Goal: Information Seeking & Learning: Learn about a topic

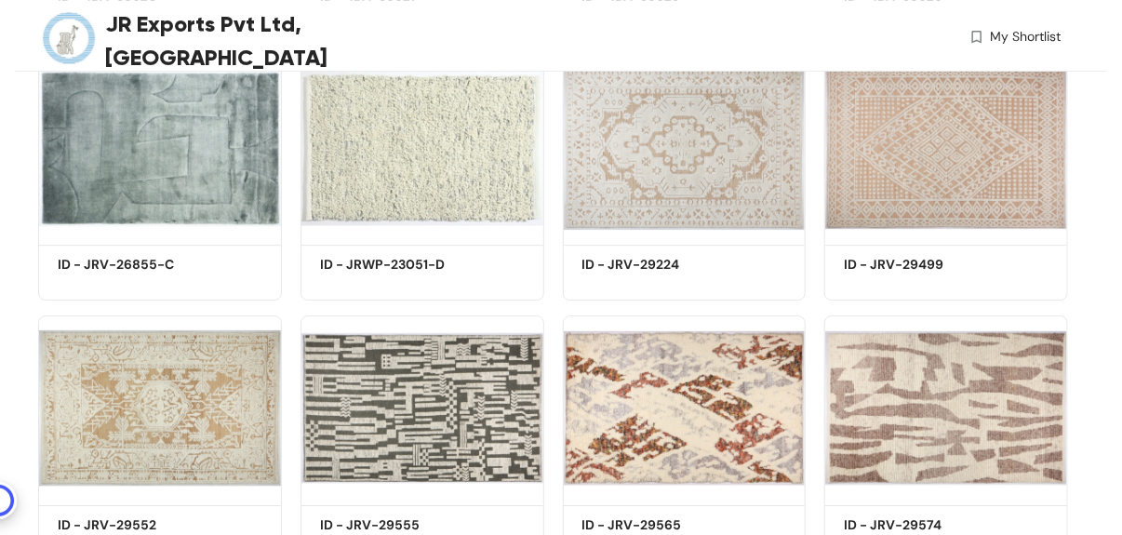
scroll to position [5068, 0]
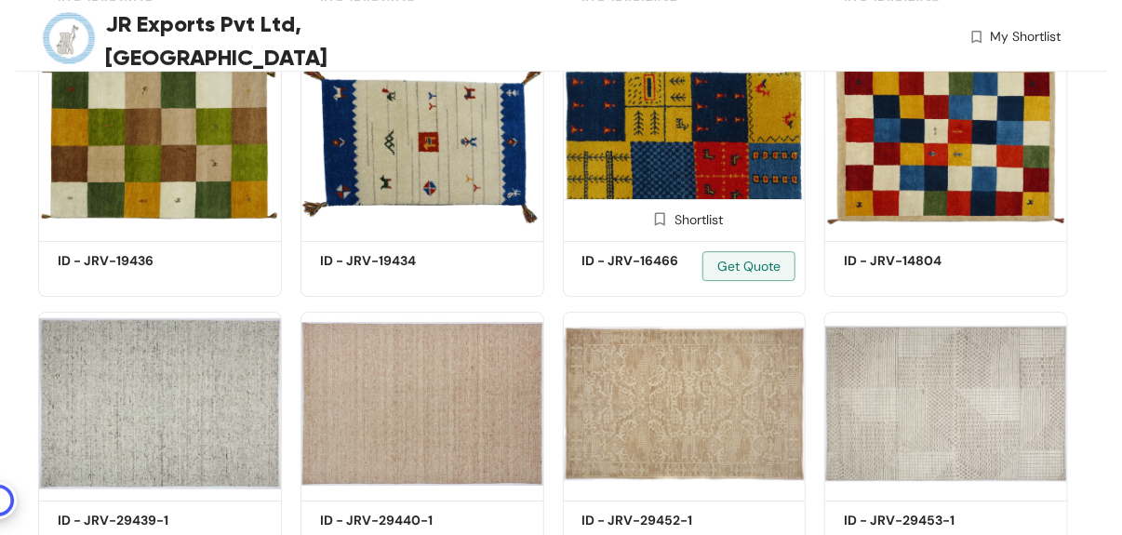
drag, startPoint x: 667, startPoint y: 157, endPoint x: 657, endPoint y: 149, distance: 13.2
click at [657, 149] on img at bounding box center [685, 142] width 244 height 183
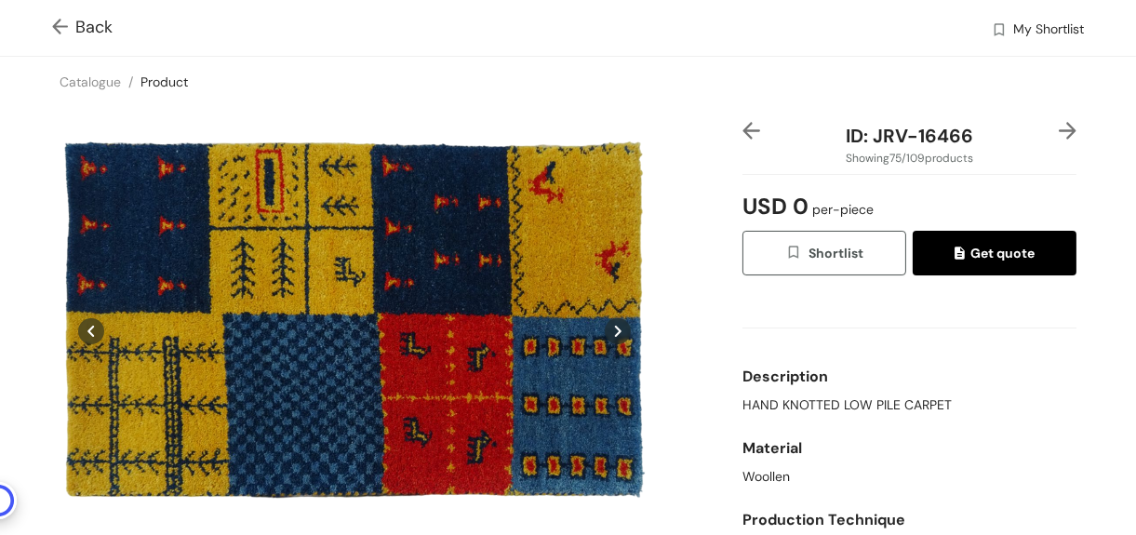
click at [72, 16] on span at bounding box center [63, 27] width 23 height 22
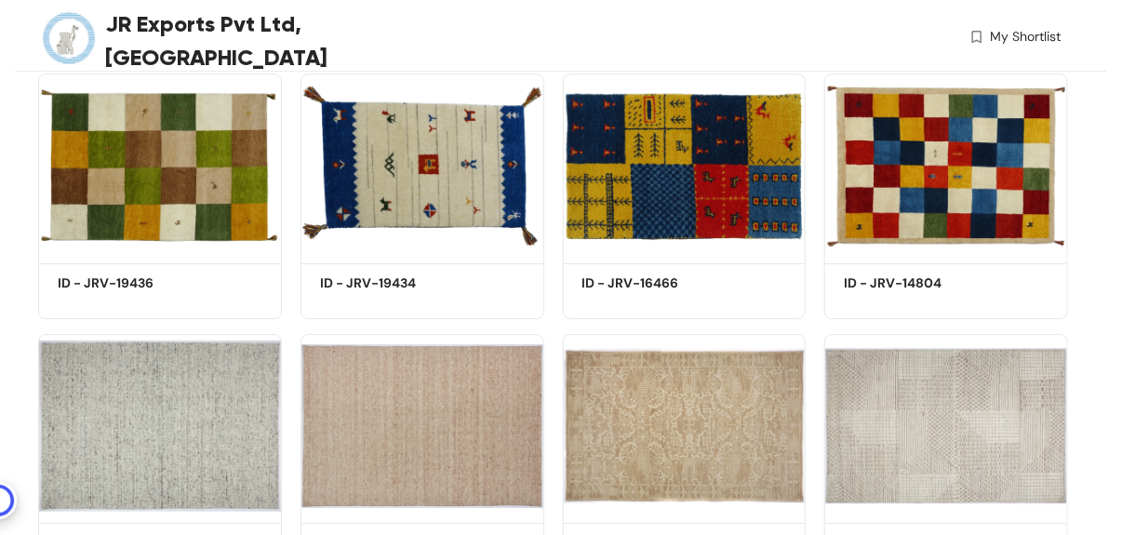
scroll to position [5068, 0]
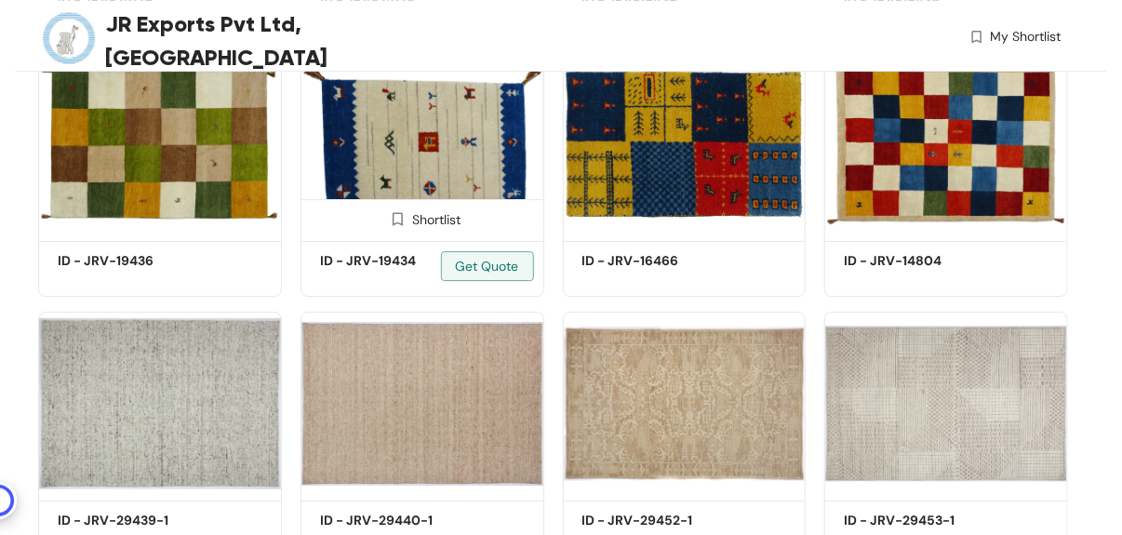
drag, startPoint x: 443, startPoint y: 148, endPoint x: 405, endPoint y: 138, distance: 39.5
click at [405, 138] on img at bounding box center [423, 142] width 244 height 183
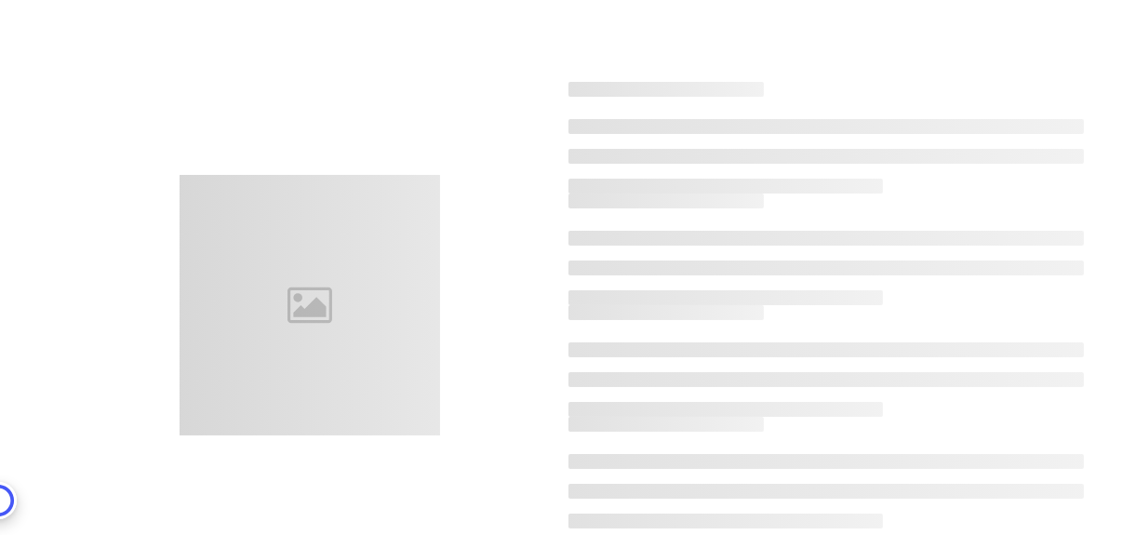
click at [405, 138] on div at bounding box center [568, 293] width 1084 height 535
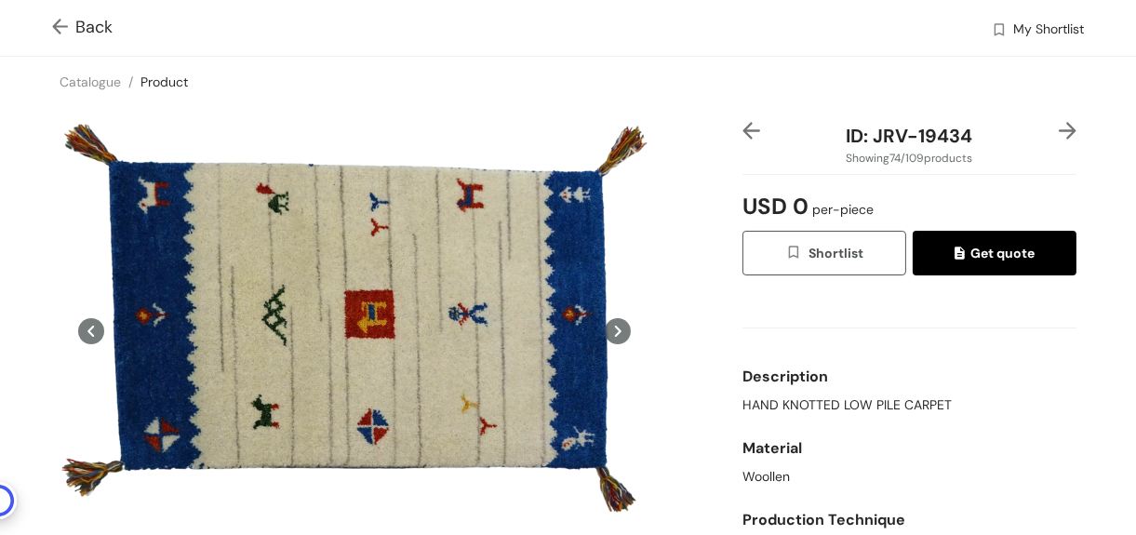
click at [56, 31] on img at bounding box center [63, 29] width 23 height 20
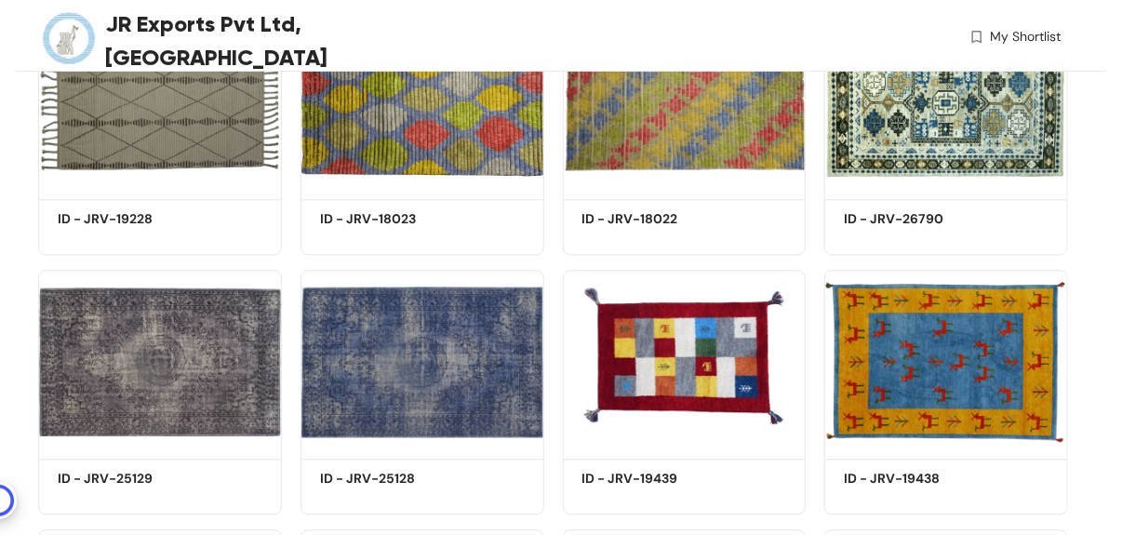
scroll to position [5068, 0]
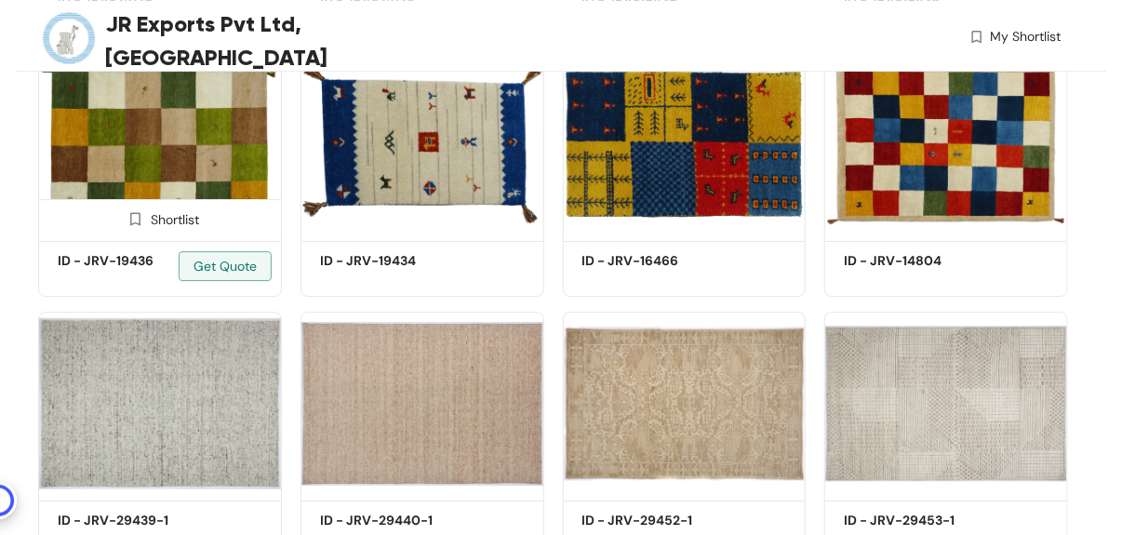
click at [203, 147] on img at bounding box center [160, 142] width 244 height 183
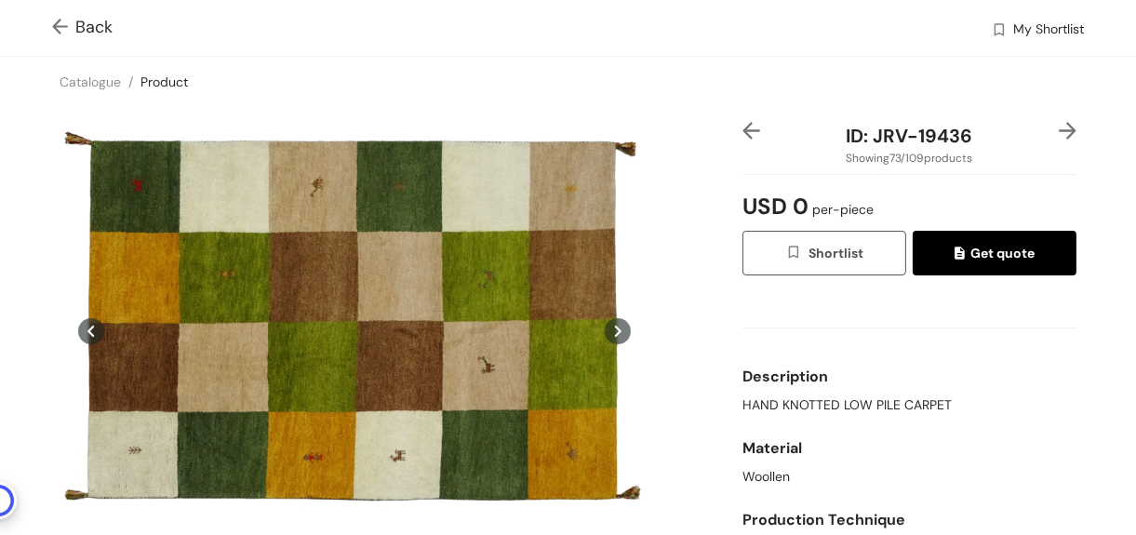
click at [53, 27] on img at bounding box center [63, 29] width 23 height 20
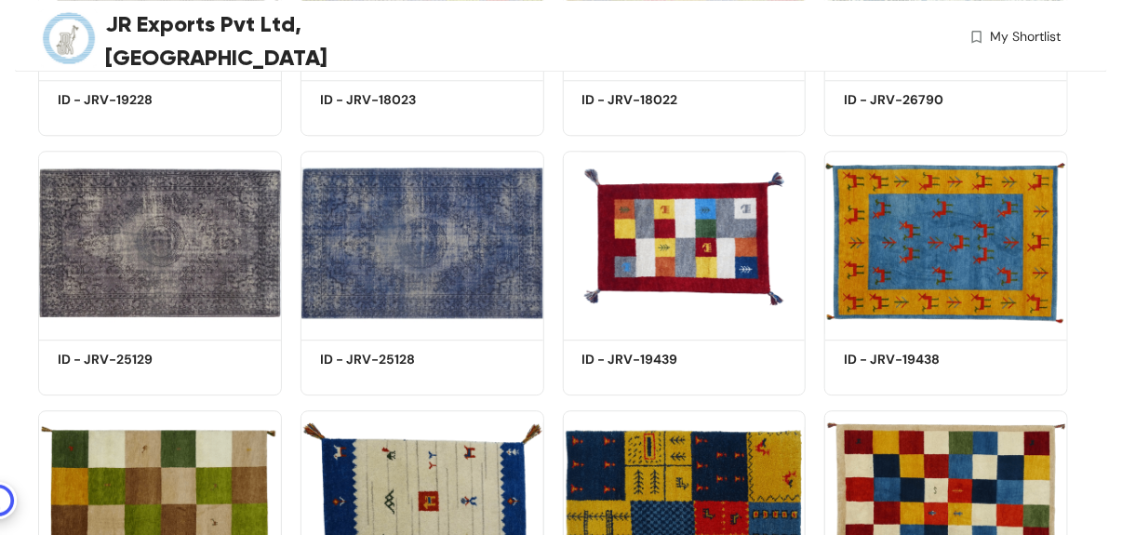
scroll to position [2985, 0]
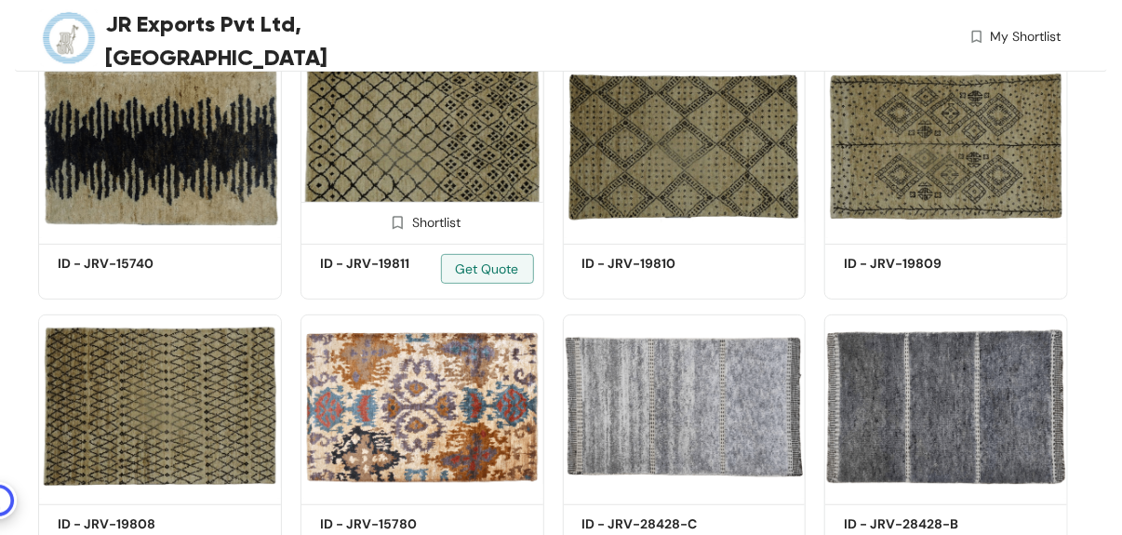
click at [462, 145] on img at bounding box center [423, 146] width 244 height 183
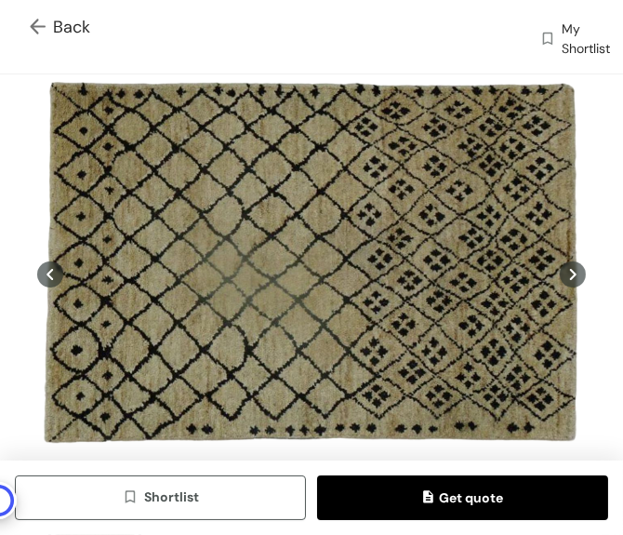
click at [36, 29] on img at bounding box center [41, 29] width 23 height 20
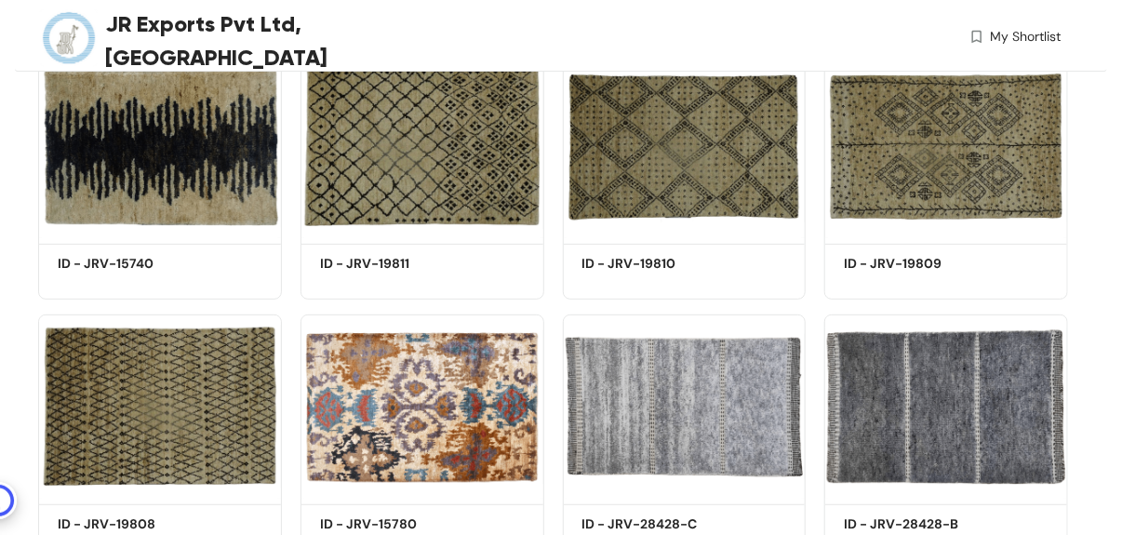
scroll to position [2987, 0]
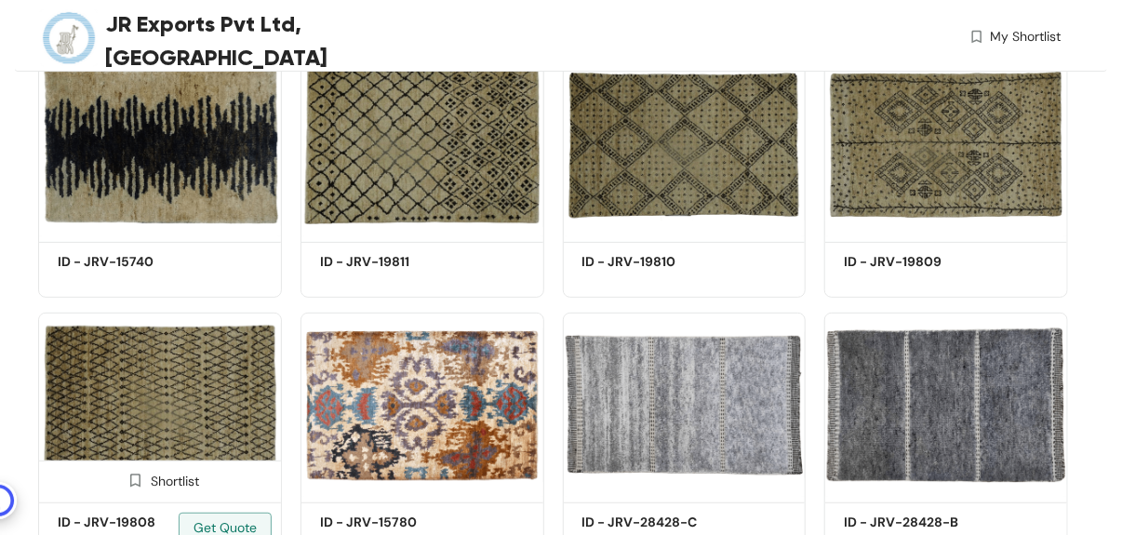
click at [212, 390] on img at bounding box center [160, 404] width 244 height 183
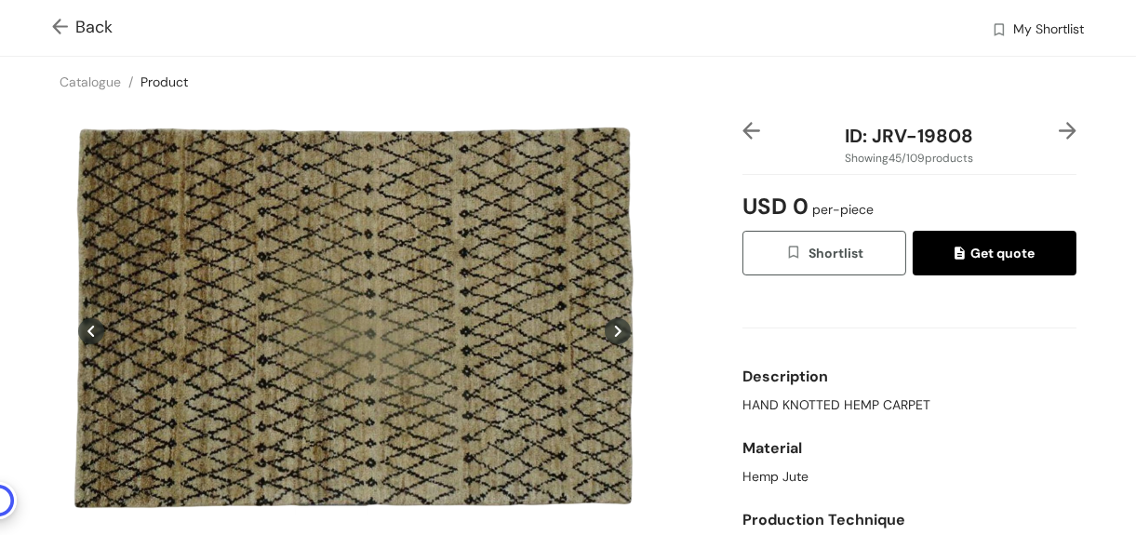
click at [59, 28] on img at bounding box center [63, 29] width 23 height 20
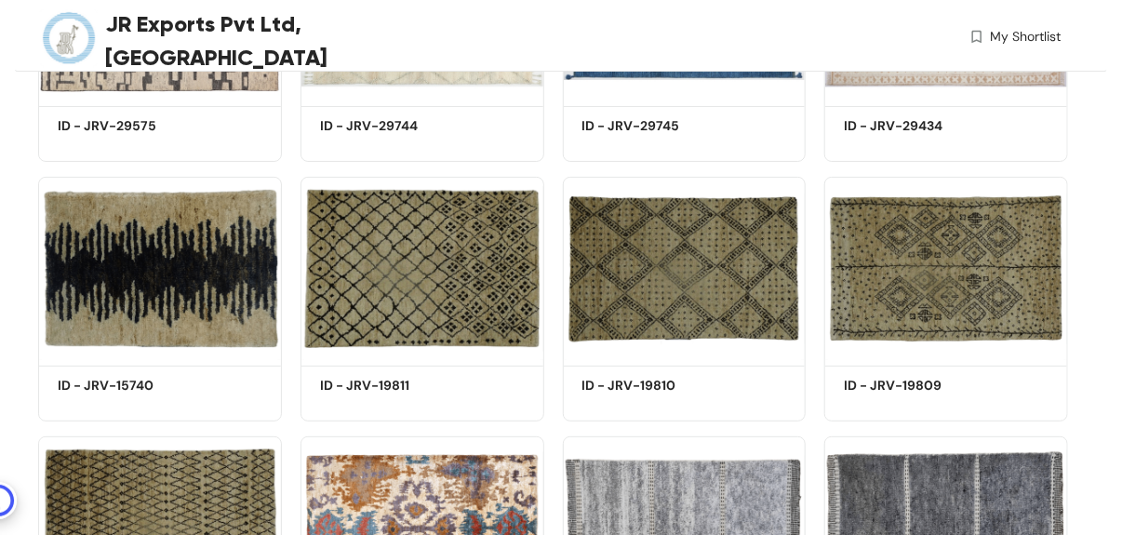
scroll to position [2987, 0]
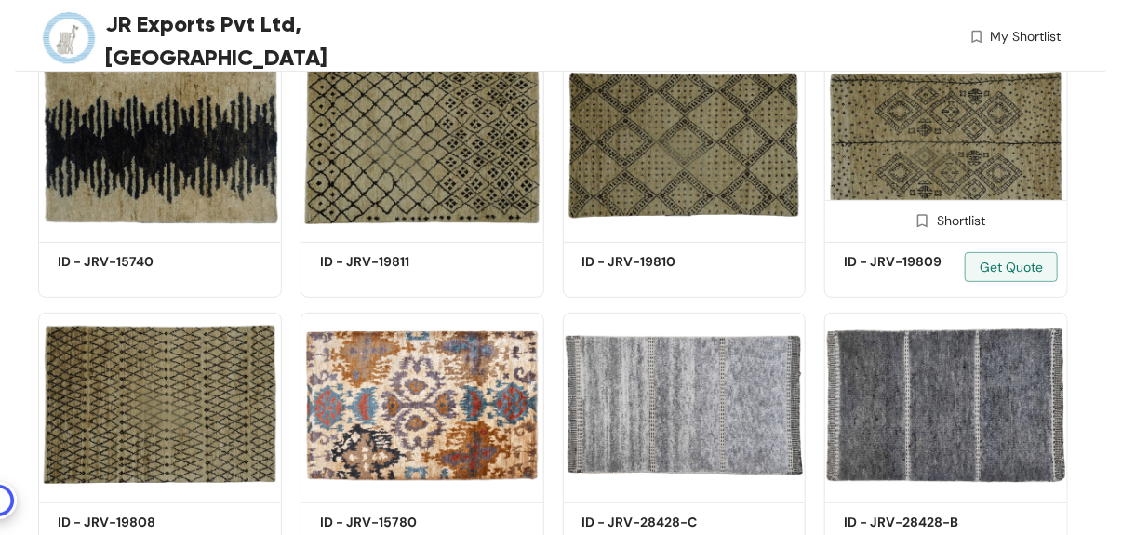
click at [907, 131] on img at bounding box center [946, 144] width 244 height 183
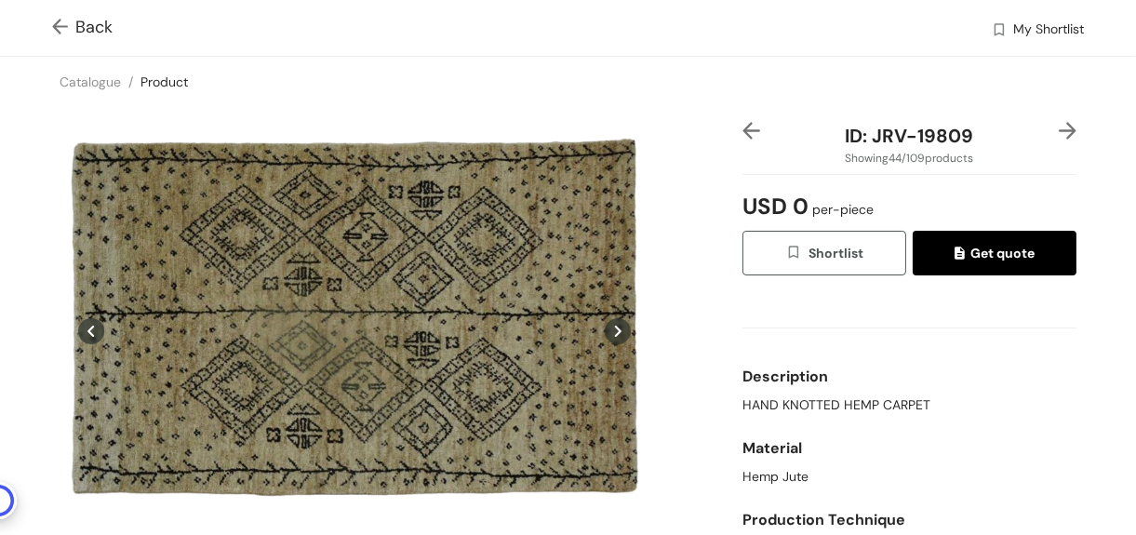
click at [57, 32] on img at bounding box center [63, 29] width 23 height 20
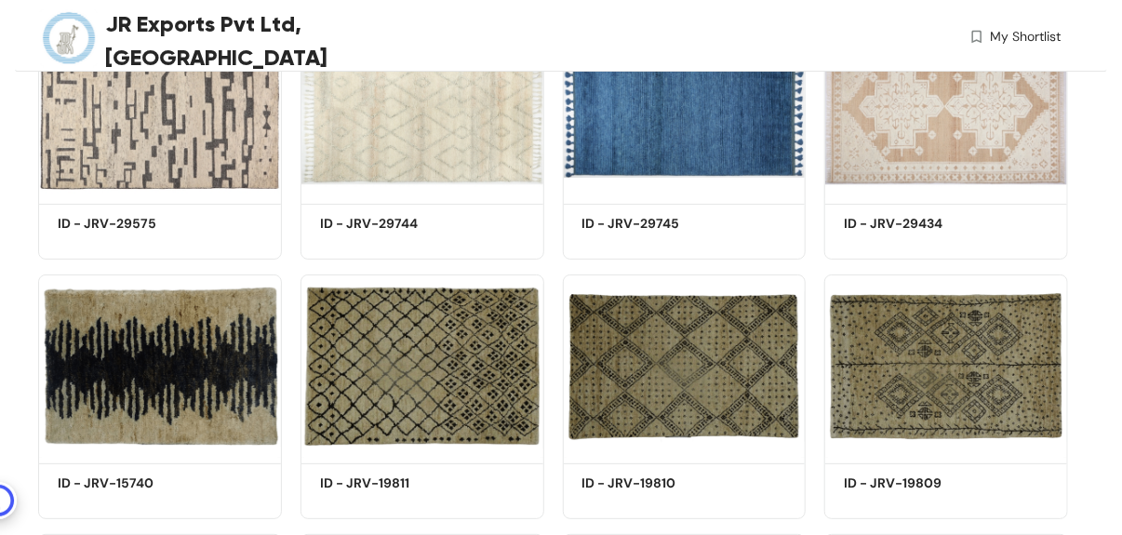
scroll to position [2987, 0]
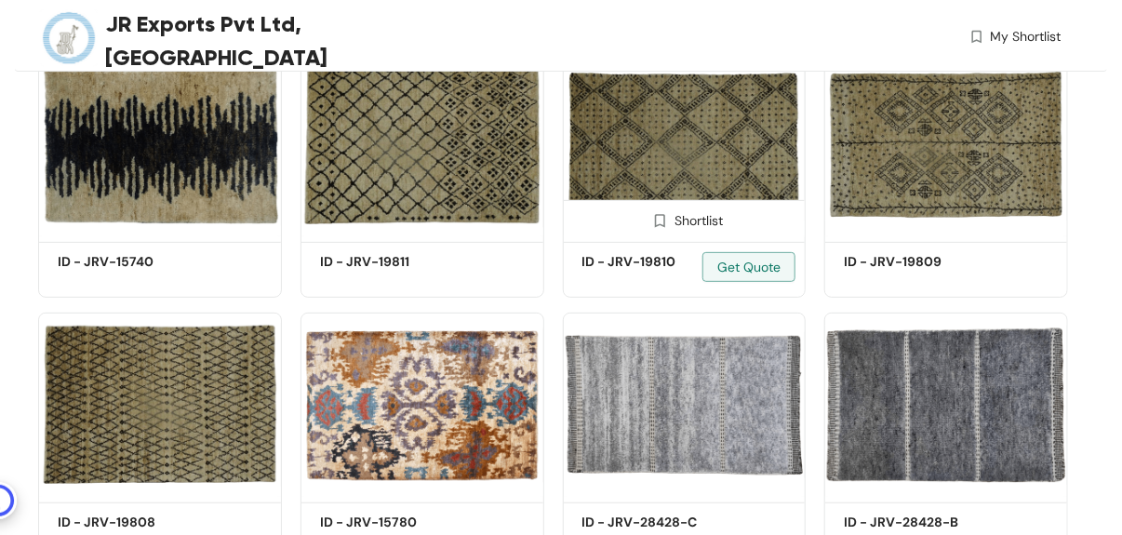
click at [715, 148] on img at bounding box center [685, 144] width 244 height 183
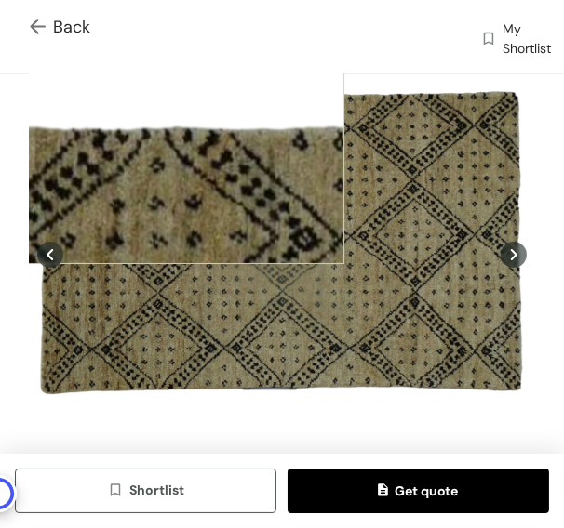
click at [158, 78] on div at bounding box center [158, 78] width 372 height 372
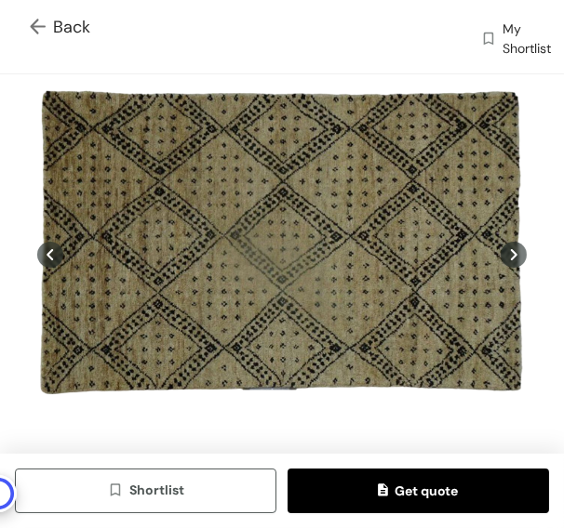
click at [438, 47] on div "Back" at bounding box center [261, 37] width 462 height 44
click at [35, 22] on img at bounding box center [41, 29] width 23 height 20
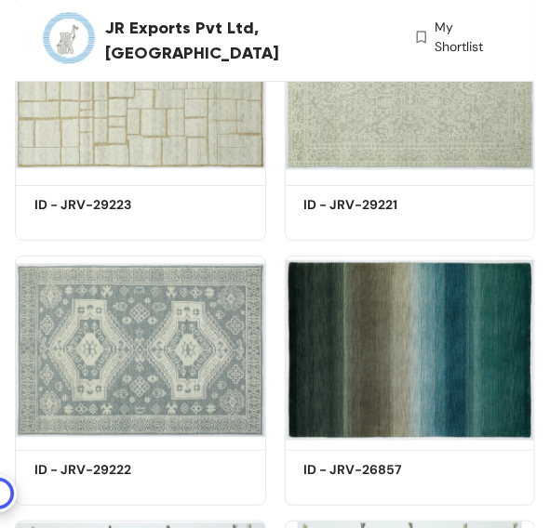
scroll to position [7259, 0]
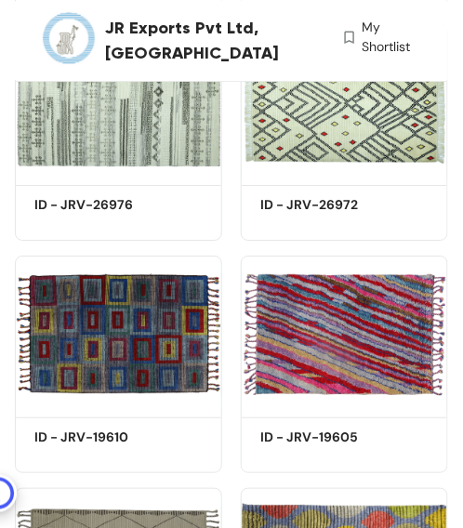
scroll to position [6747, 0]
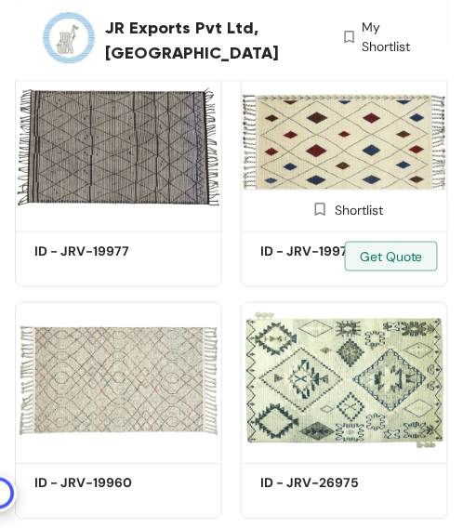
click at [345, 148] on img at bounding box center [344, 148] width 207 height 156
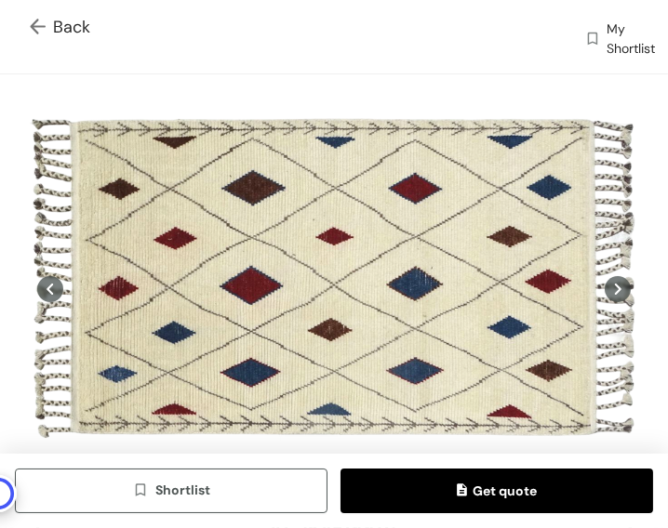
click at [33, 30] on img at bounding box center [41, 29] width 23 height 20
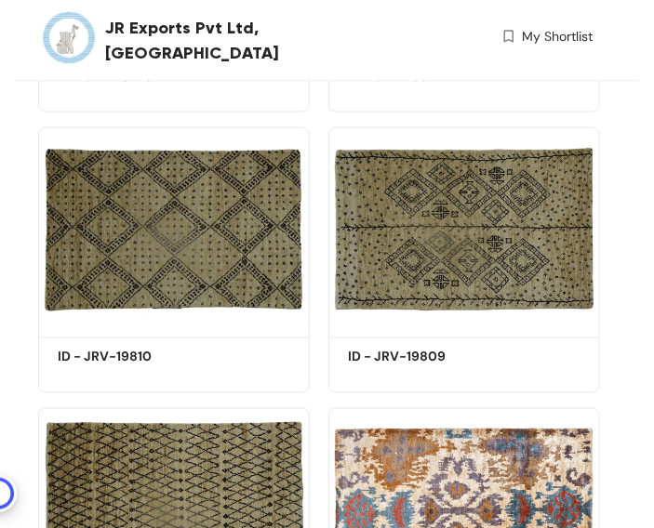
scroll to position [6747, 0]
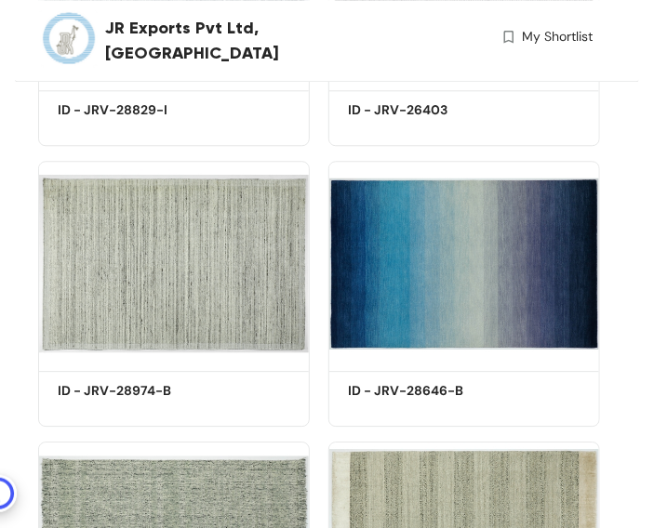
scroll to position [5088, 0]
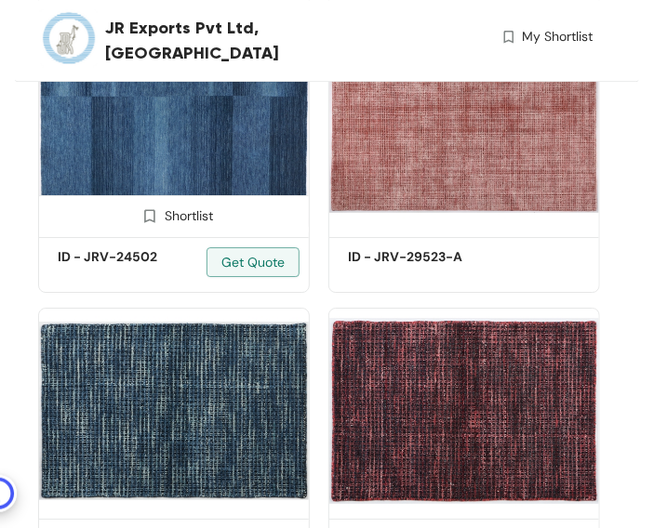
click at [199, 158] on img at bounding box center [174, 129] width 272 height 205
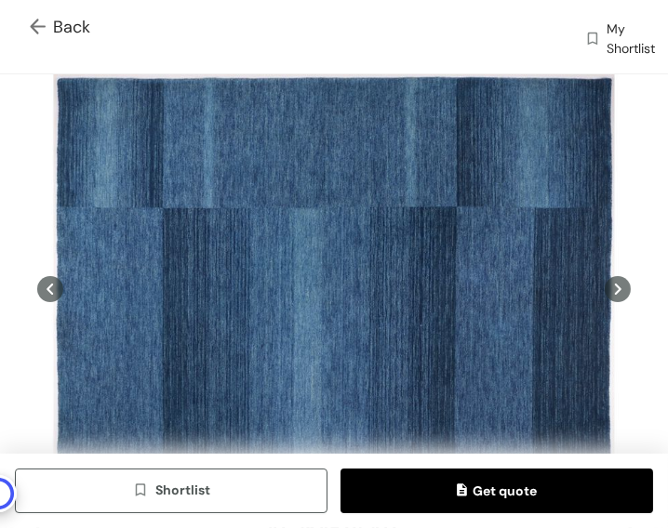
click at [24, 28] on div "Back My Shortlist" at bounding box center [334, 37] width 668 height 74
click at [33, 24] on img at bounding box center [41, 29] width 23 height 20
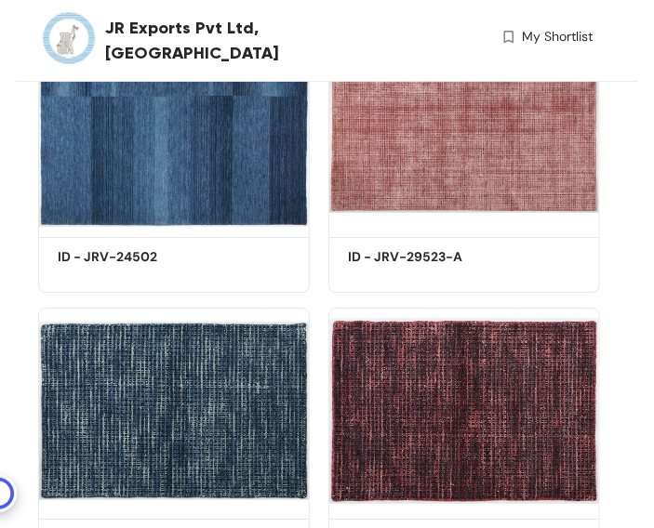
scroll to position [5253, 0]
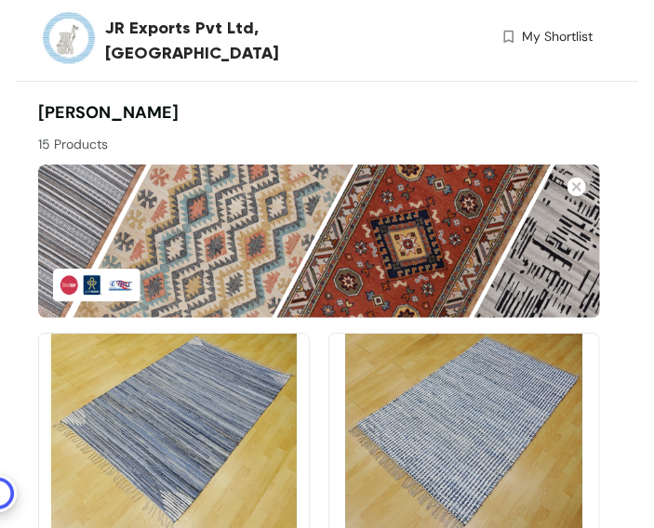
click at [376, 102] on div "Denim Rugs 15 Products" at bounding box center [248, 127] width 421 height 54
